Goal: Task Accomplishment & Management: Manage account settings

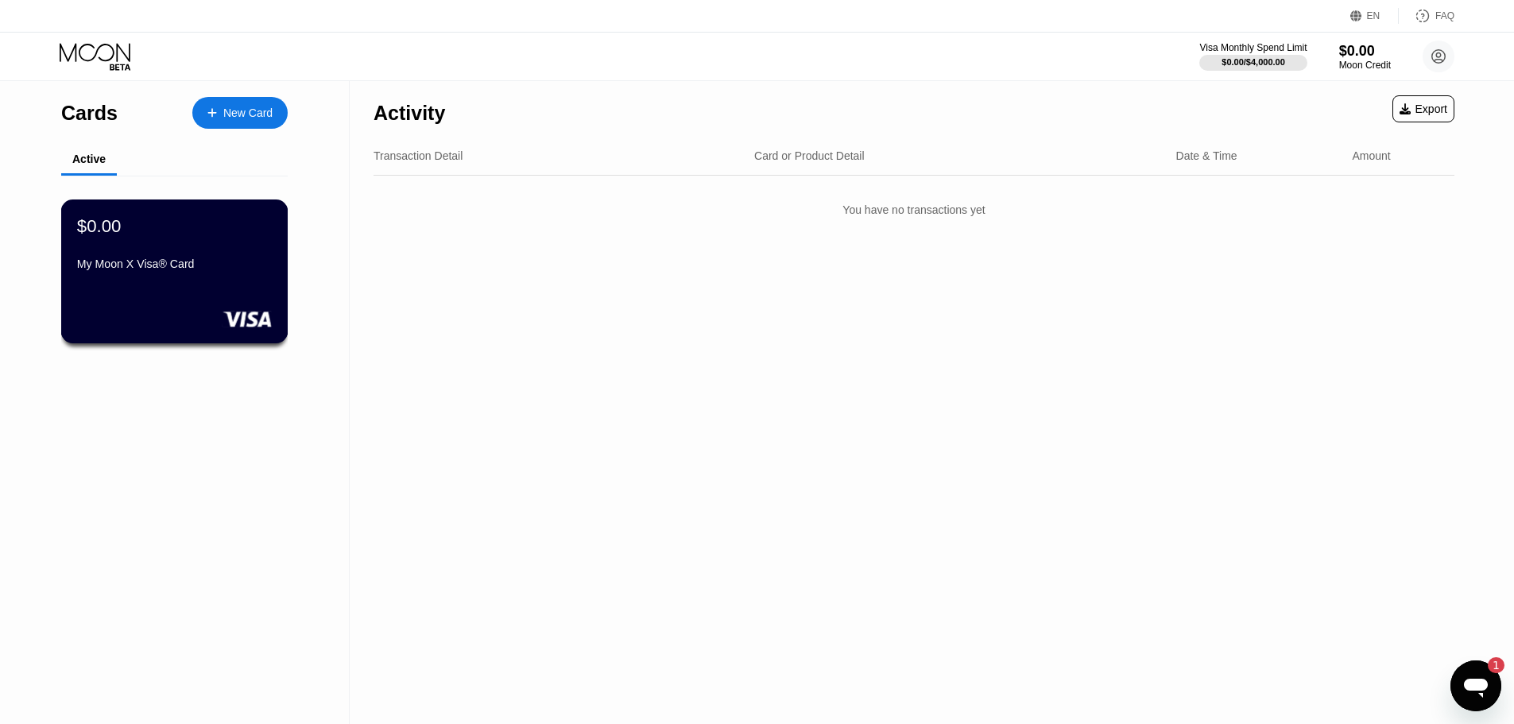
click at [256, 243] on div "$0.00 My Moon X Visa® Card" at bounding box center [174, 245] width 195 height 61
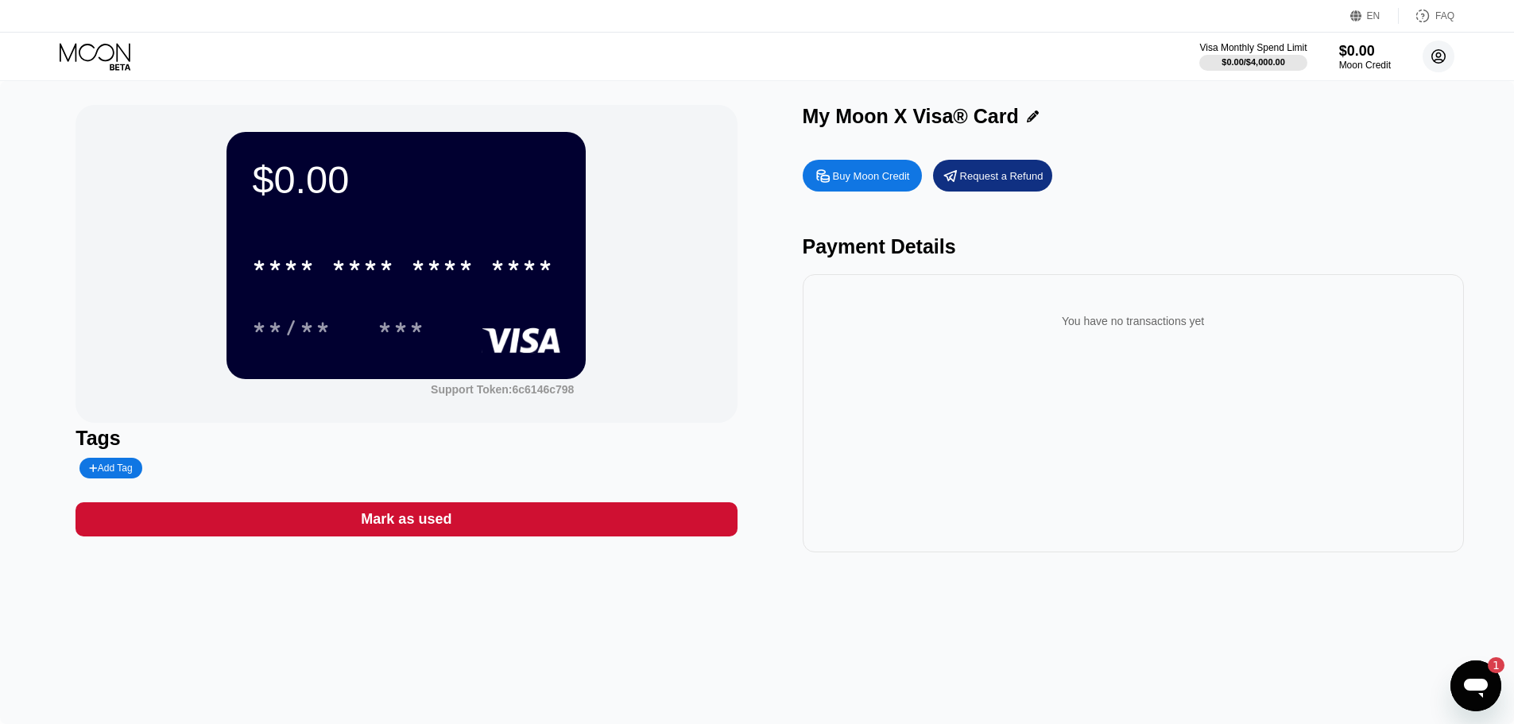
click at [1422, 54] on icon at bounding box center [1438, 57] width 32 height 32
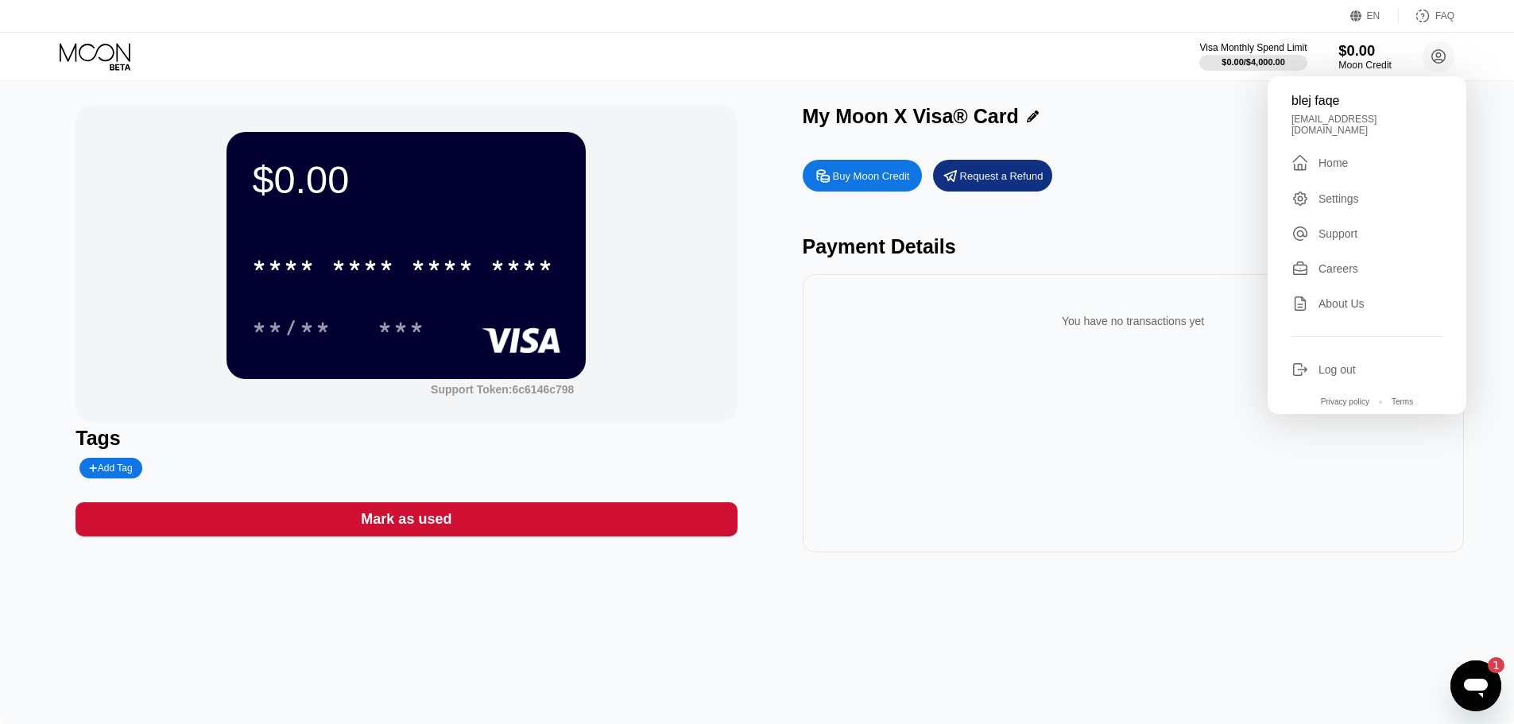
click at [1362, 56] on div "$0.00" at bounding box center [1364, 50] width 53 height 17
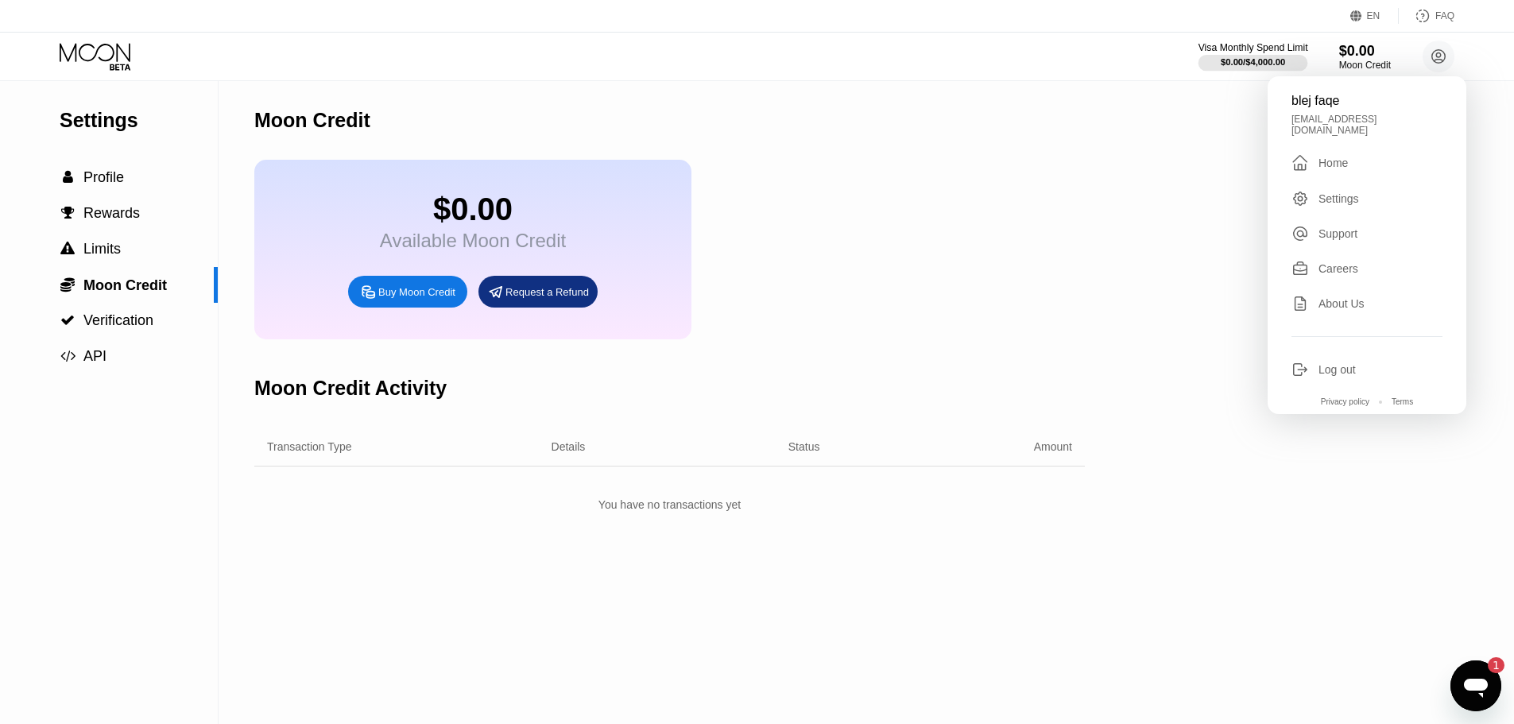
click at [1248, 64] on div "$0.00 / $4,000.00" at bounding box center [1253, 62] width 64 height 10
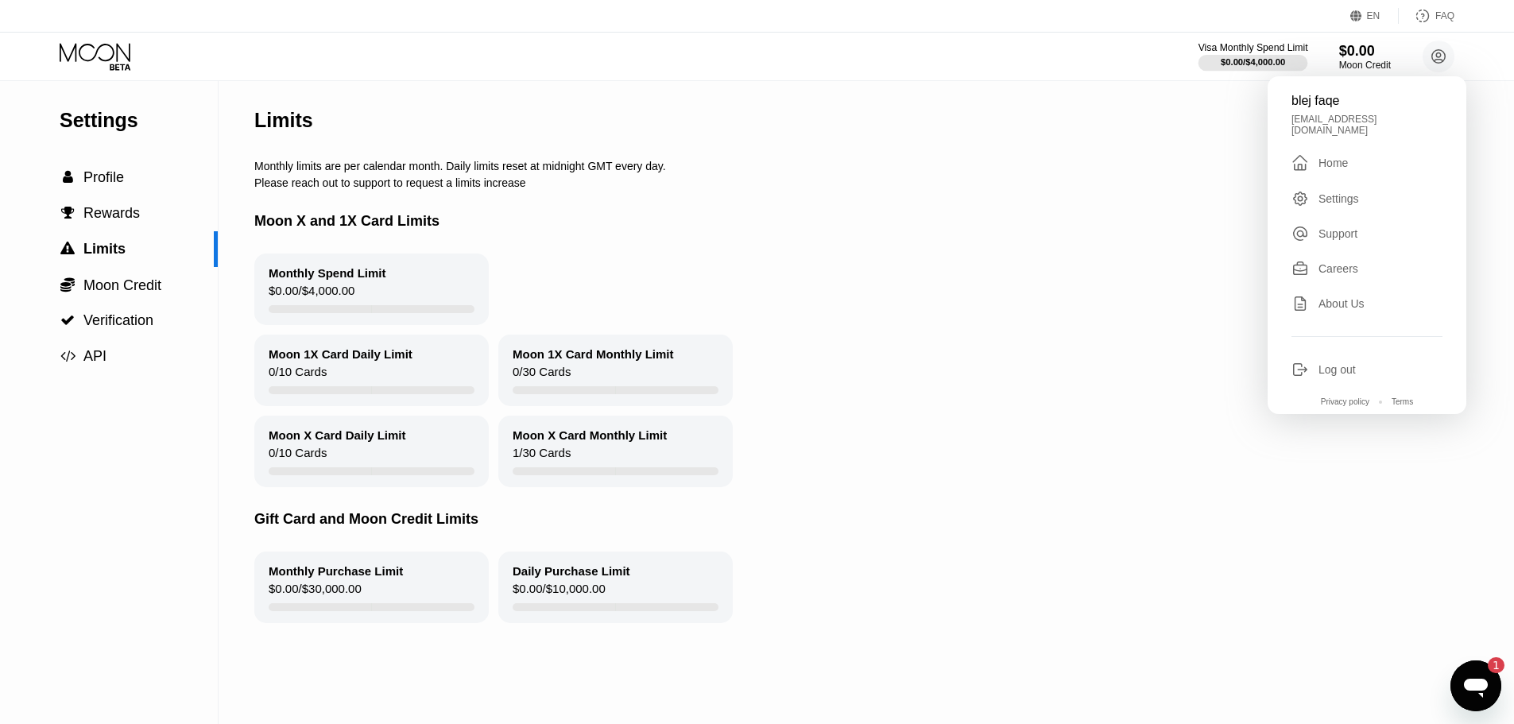
click at [1329, 61] on div "Visa Monthly Spend Limit $0.00 / $4,000.00 $0.00 Moon Credit blej faqe [EMAIL_A…" at bounding box center [1326, 57] width 255 height 32
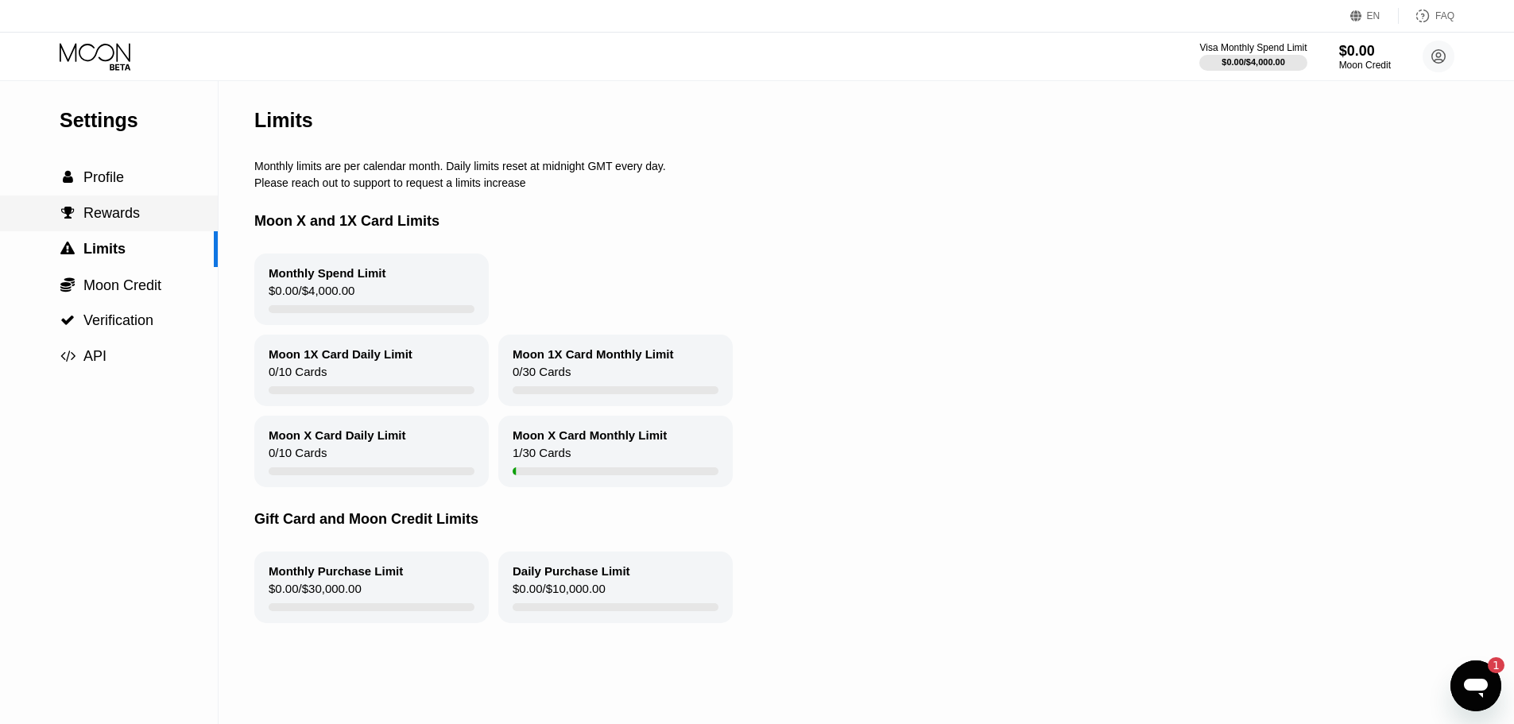
click at [122, 217] on span "Rewards" at bounding box center [111, 213] width 56 height 16
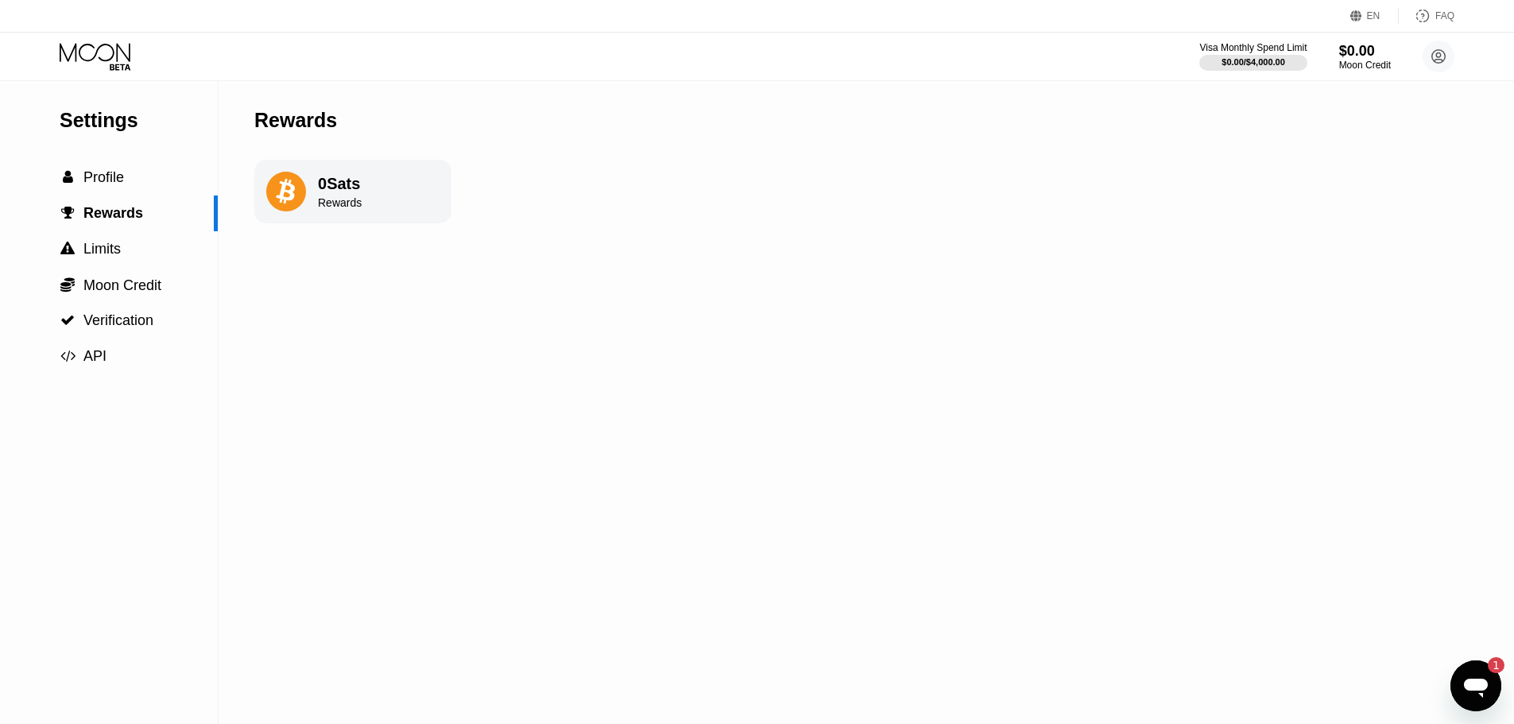
click at [320, 188] on div "0 Sats" at bounding box center [340, 184] width 44 height 18
click at [198, 170] on div " Profile" at bounding box center [109, 178] width 218 height 36
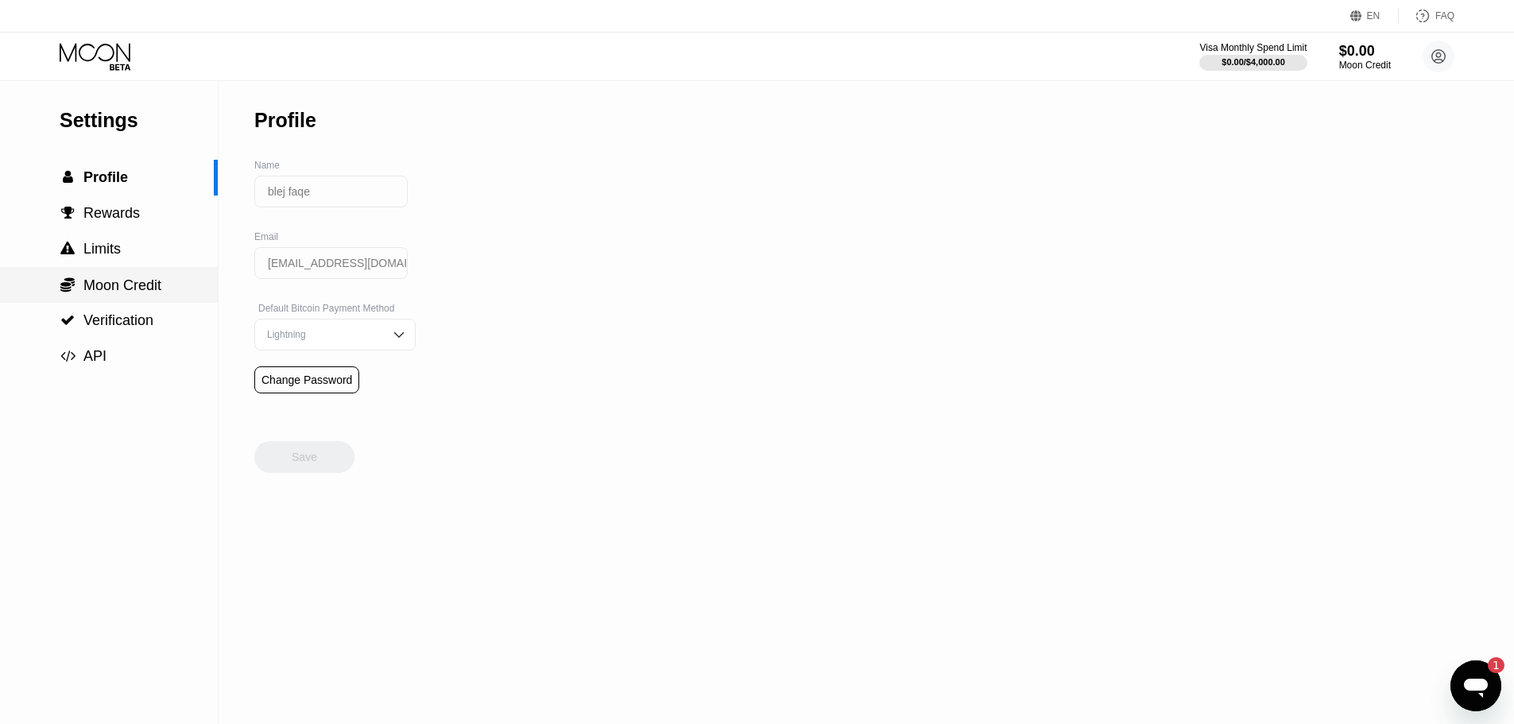
click at [151, 293] on span "Moon Credit" at bounding box center [122, 285] width 78 height 16
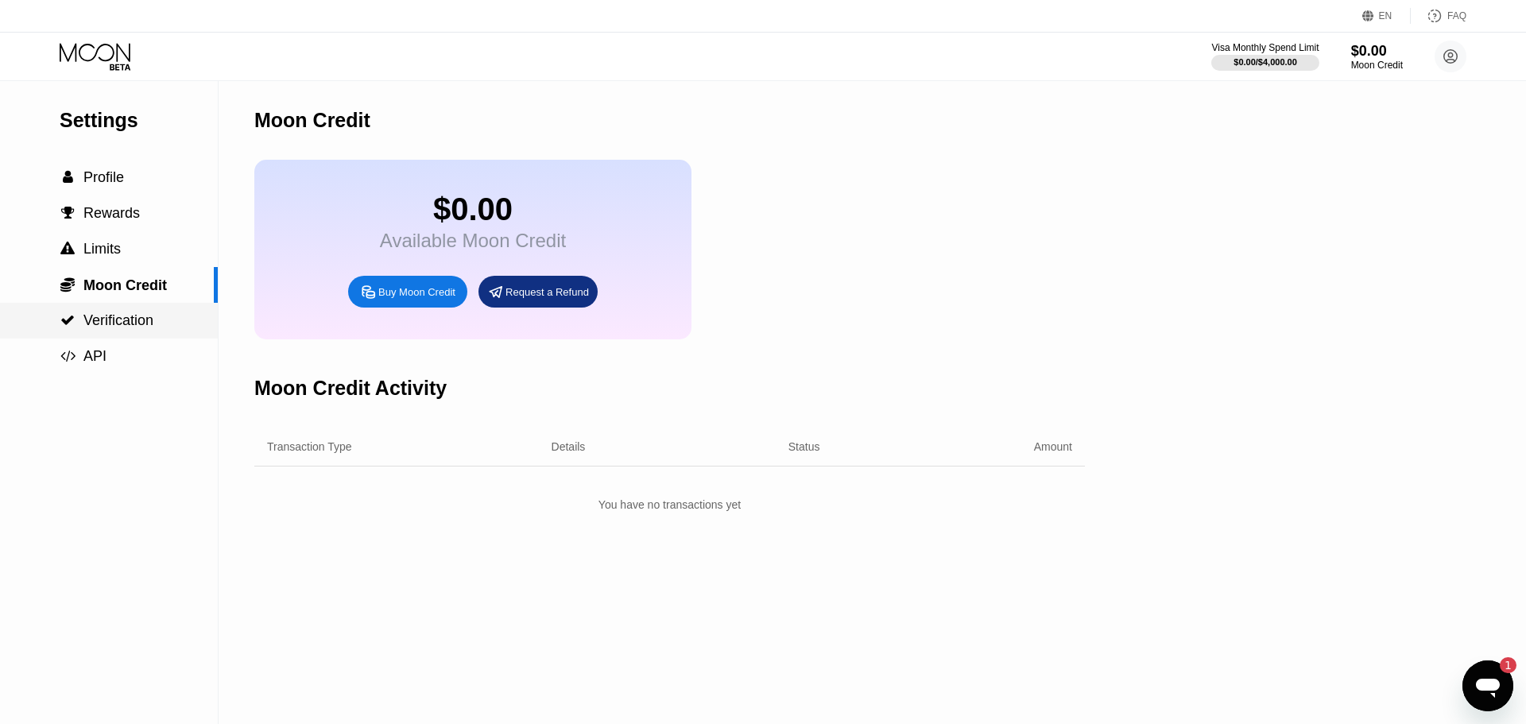
click at [143, 328] on span "Verification" at bounding box center [118, 320] width 70 height 16
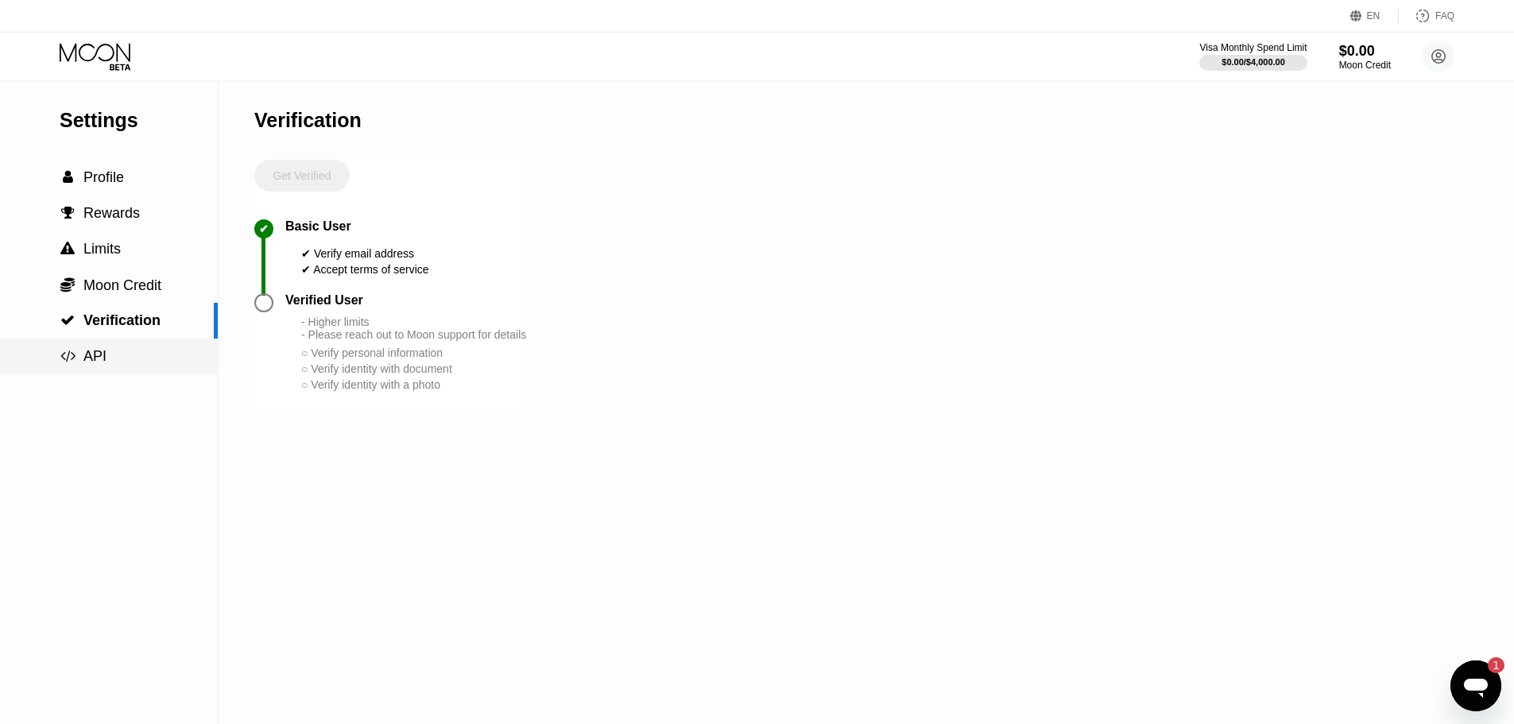
click at [153, 346] on div " API" at bounding box center [109, 357] width 218 height 36
